Goal: Information Seeking & Learning: Learn about a topic

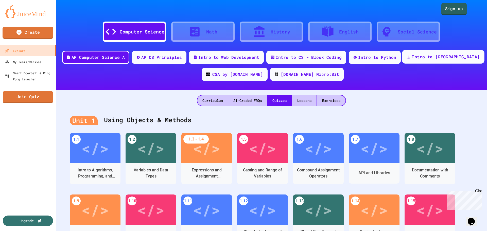
click at [440, 55] on div "Intro to [GEOGRAPHIC_DATA]" at bounding box center [446, 57] width 68 height 6
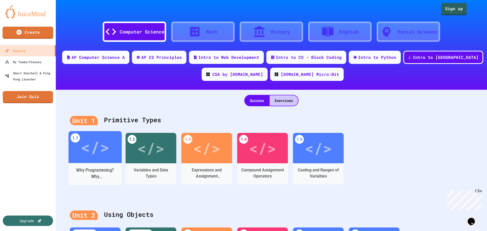
click at [91, 162] on div "</>" at bounding box center [94, 147] width 53 height 32
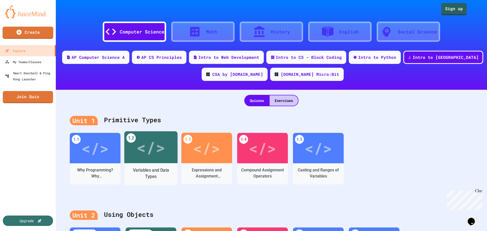
click at [163, 157] on div "</>" at bounding box center [150, 147] width 29 height 24
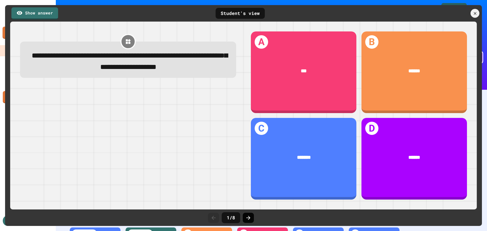
click at [247, 220] on icon at bounding box center [248, 218] width 6 height 6
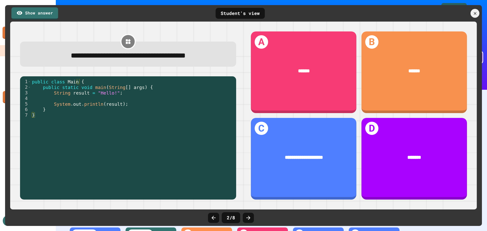
click at [247, 221] on icon at bounding box center [248, 218] width 6 height 6
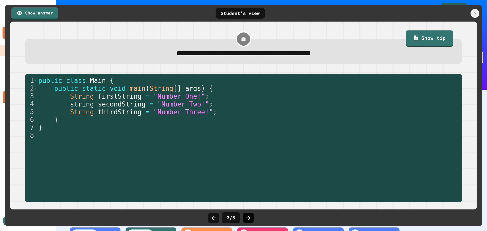
click at [248, 220] on icon at bounding box center [248, 218] width 6 height 6
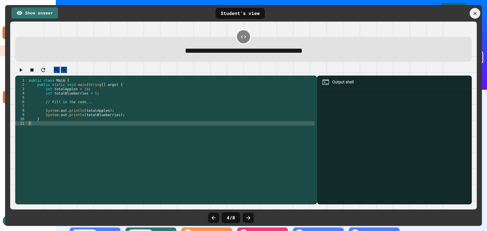
click at [477, 16] on icon at bounding box center [475, 14] width 6 height 6
